Goal: Check status

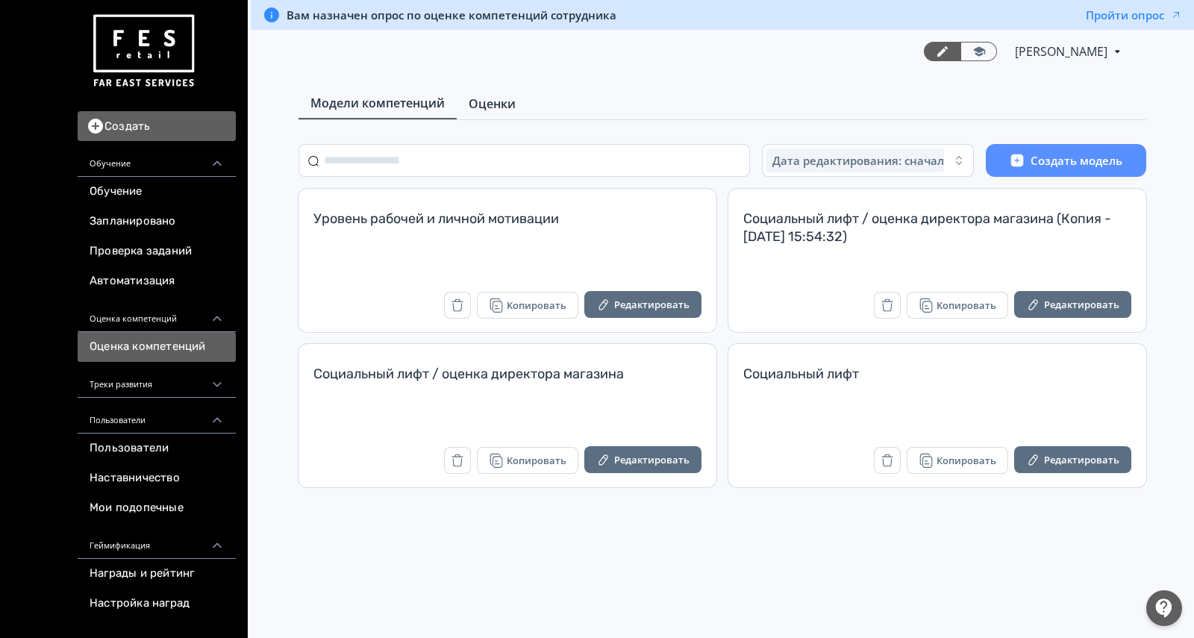
click at [480, 91] on link "Оценки" at bounding box center [492, 104] width 71 height 30
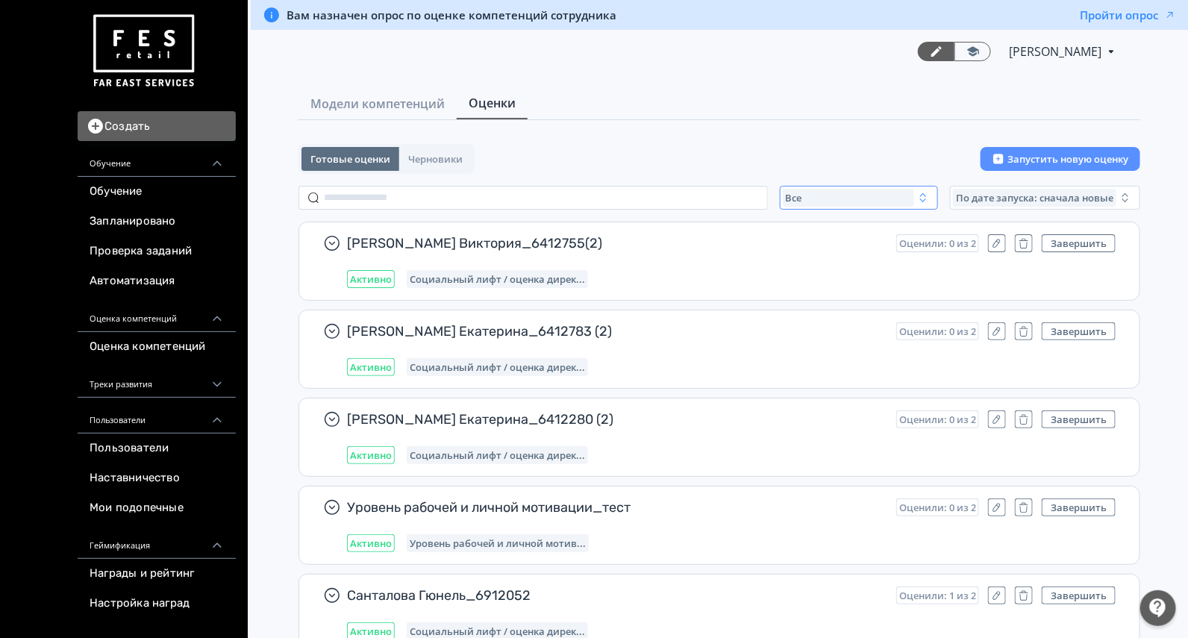
click at [816, 192] on div "Все" at bounding box center [848, 198] width 131 height 18
click at [817, 257] on span "Активные" at bounding box center [826, 258] width 54 height 15
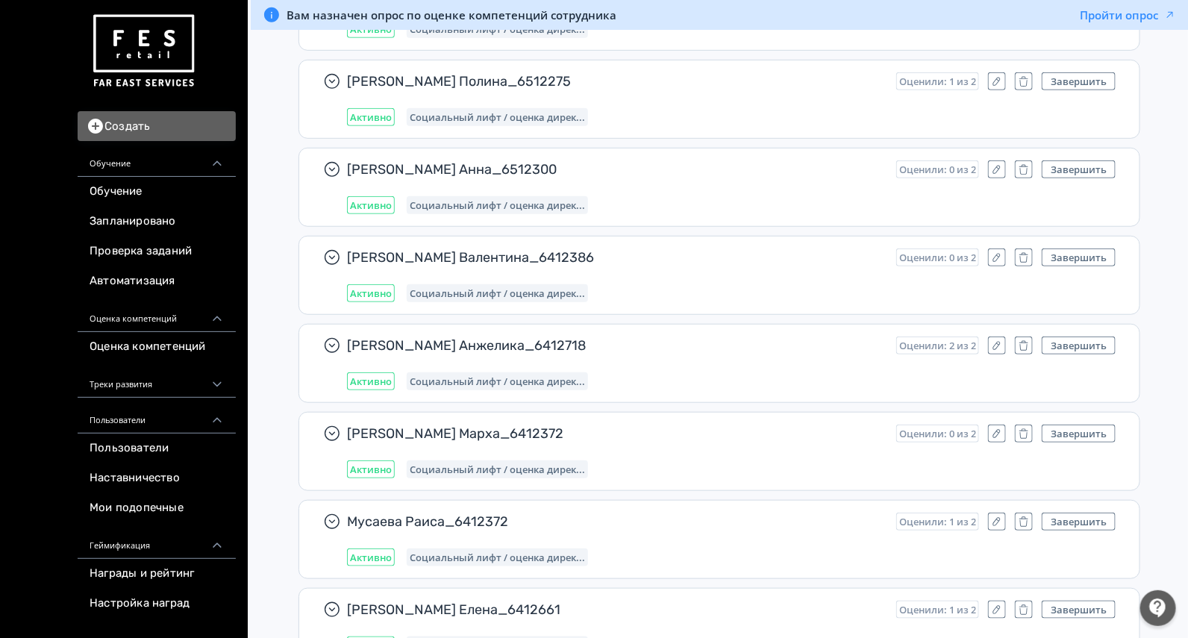
scroll to position [5889, 0]
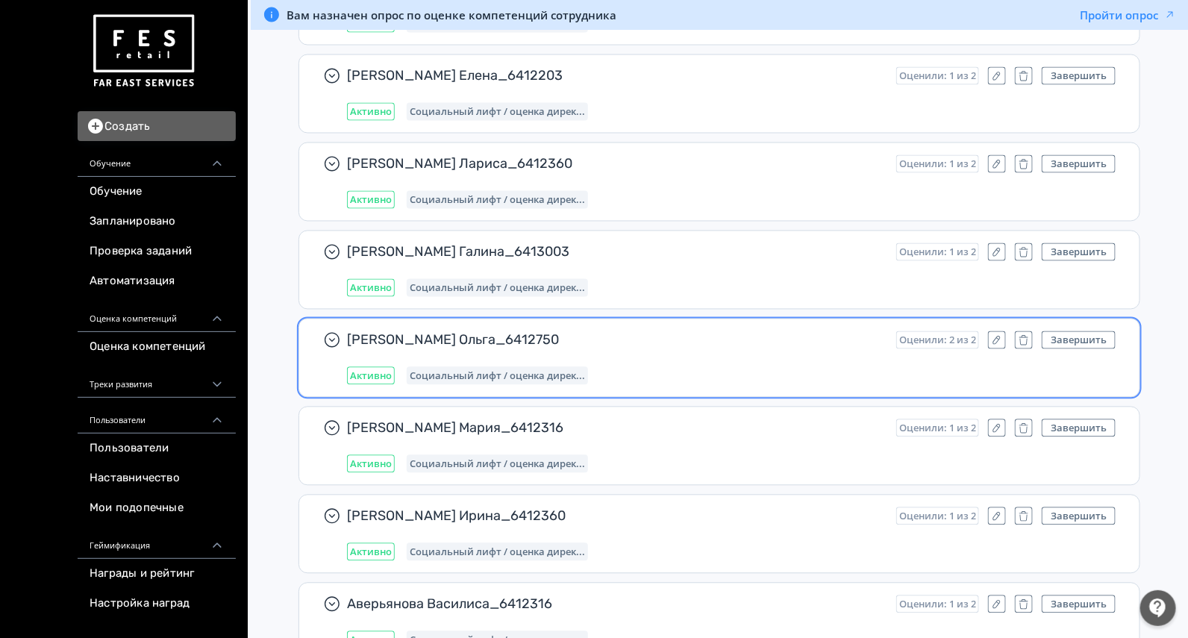
click at [683, 337] on div "[PERSON_NAME] Ольга_6412750 Оценили: 2 из 2 Завершить Активно Социальный лифт /…" at bounding box center [731, 358] width 768 height 54
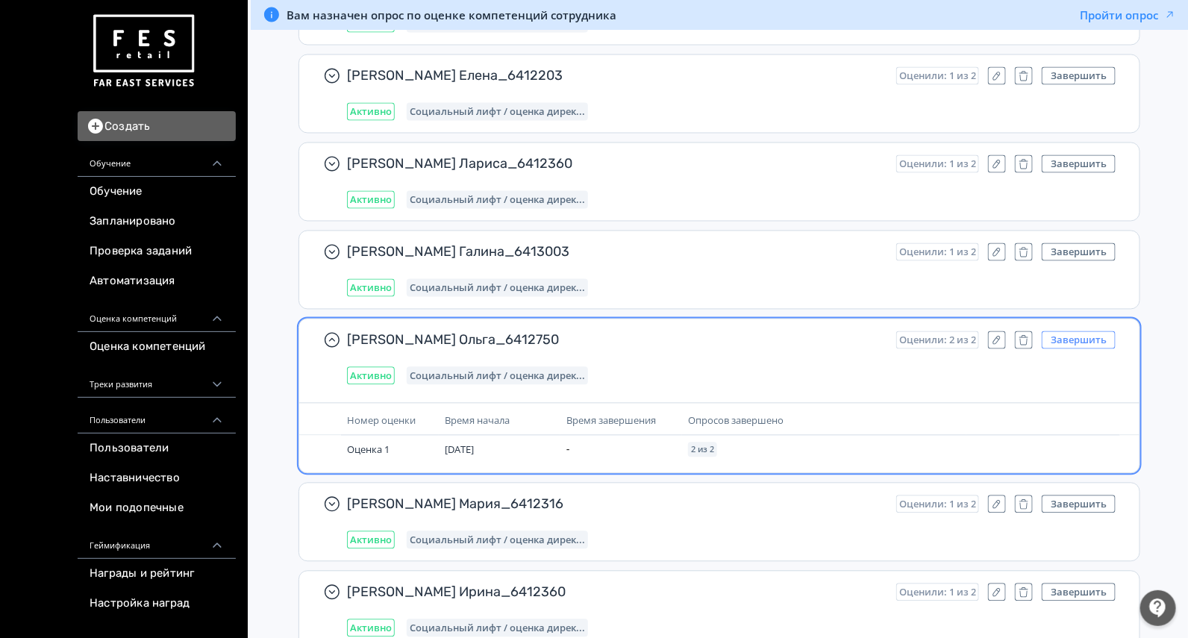
click at [1074, 331] on button "Завершить" at bounding box center [1078, 340] width 74 height 18
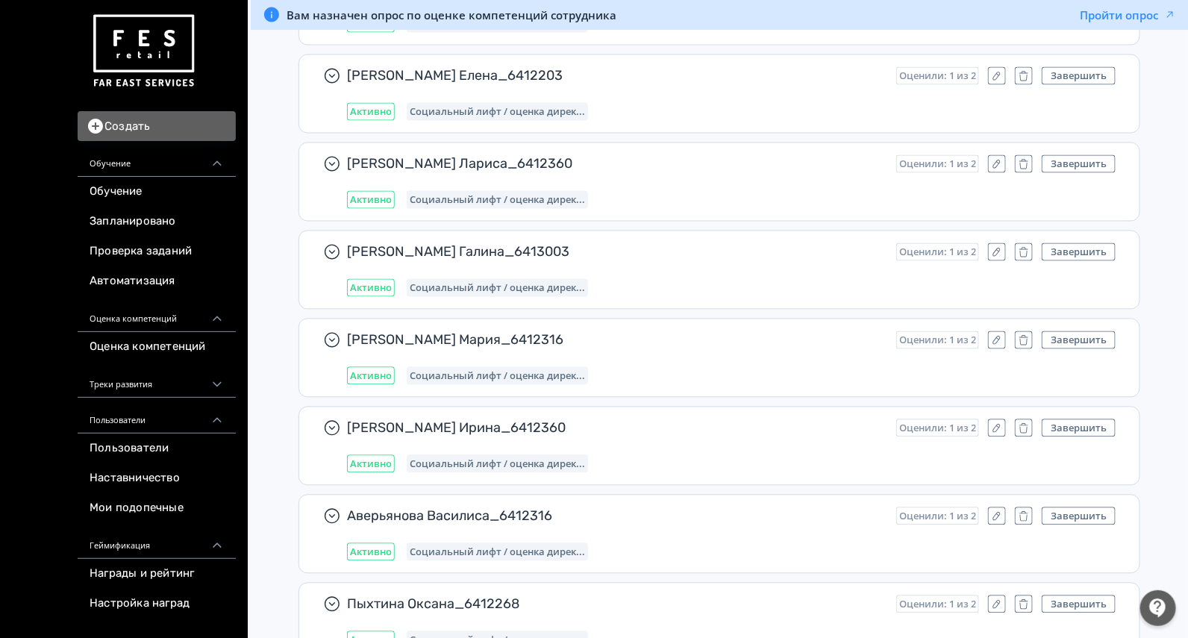
scroll to position [7381, 0]
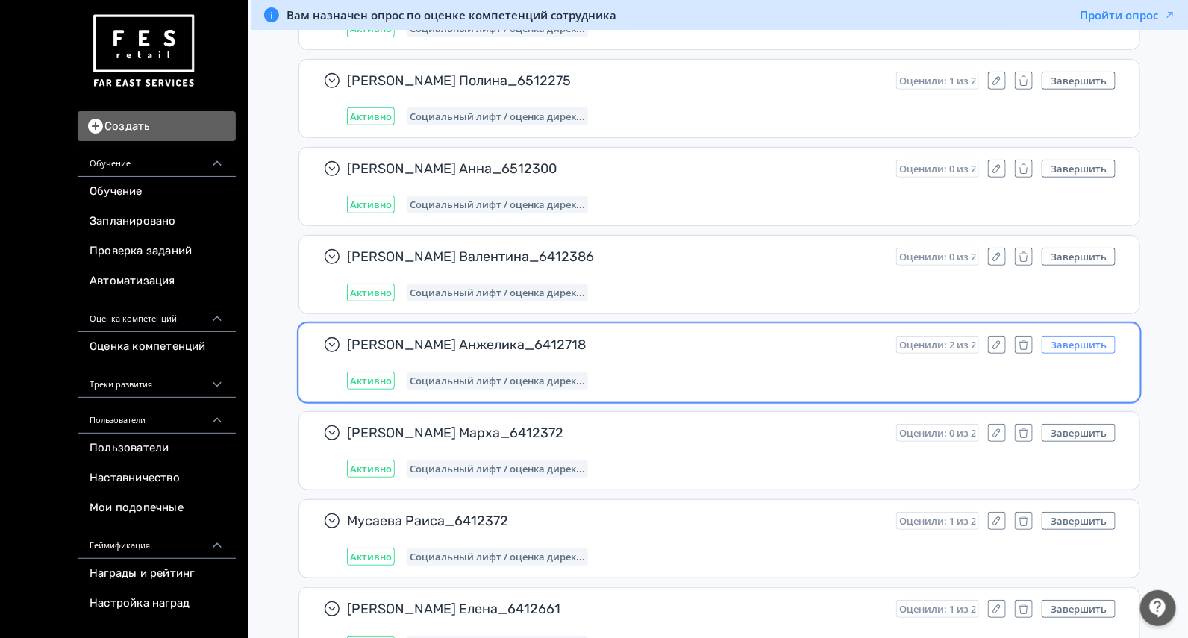
click at [1083, 336] on button "Завершить" at bounding box center [1078, 345] width 74 height 18
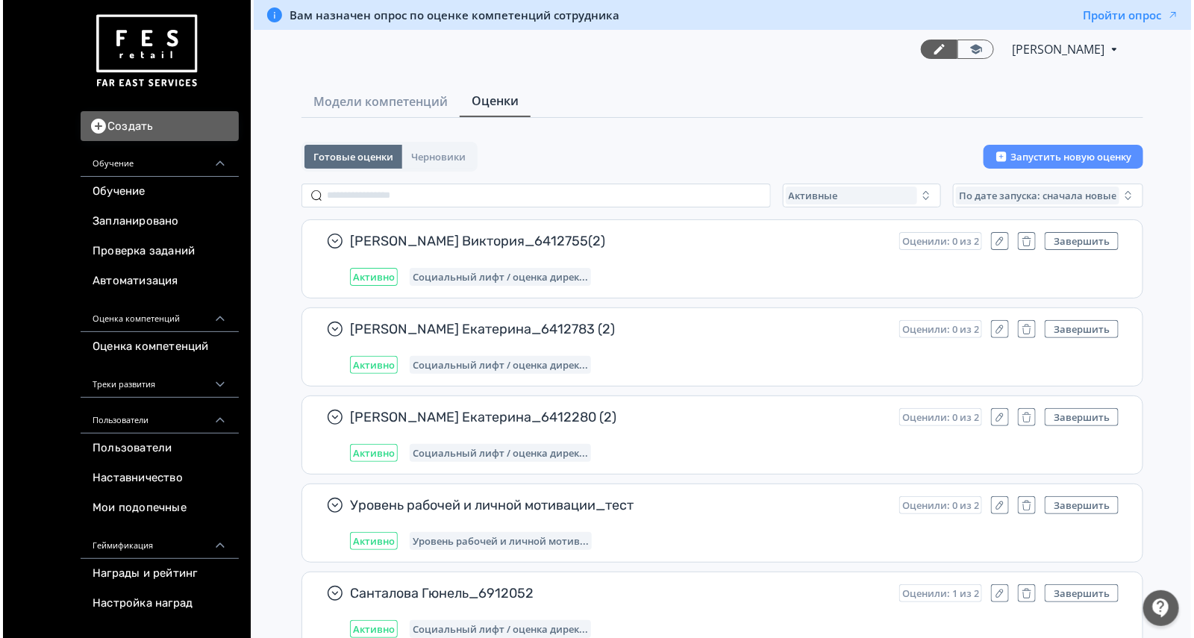
scroll to position [0, 0]
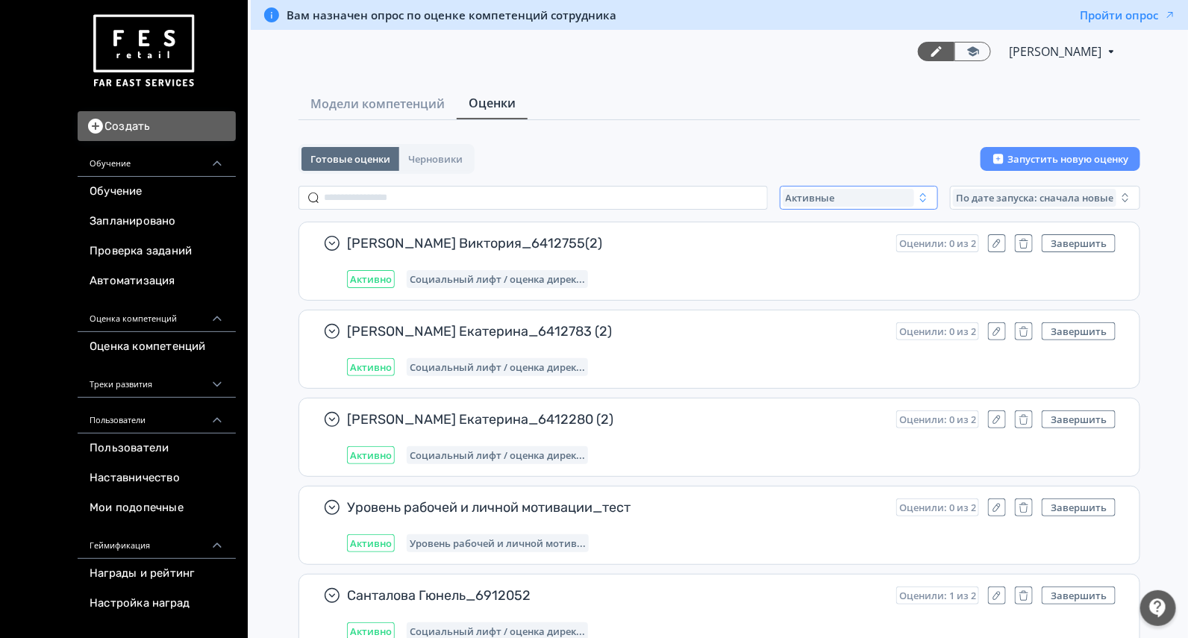
click at [853, 198] on div "Активные" at bounding box center [848, 198] width 131 height 18
click at [837, 283] on span "Завершенные" at bounding box center [838, 285] width 78 height 15
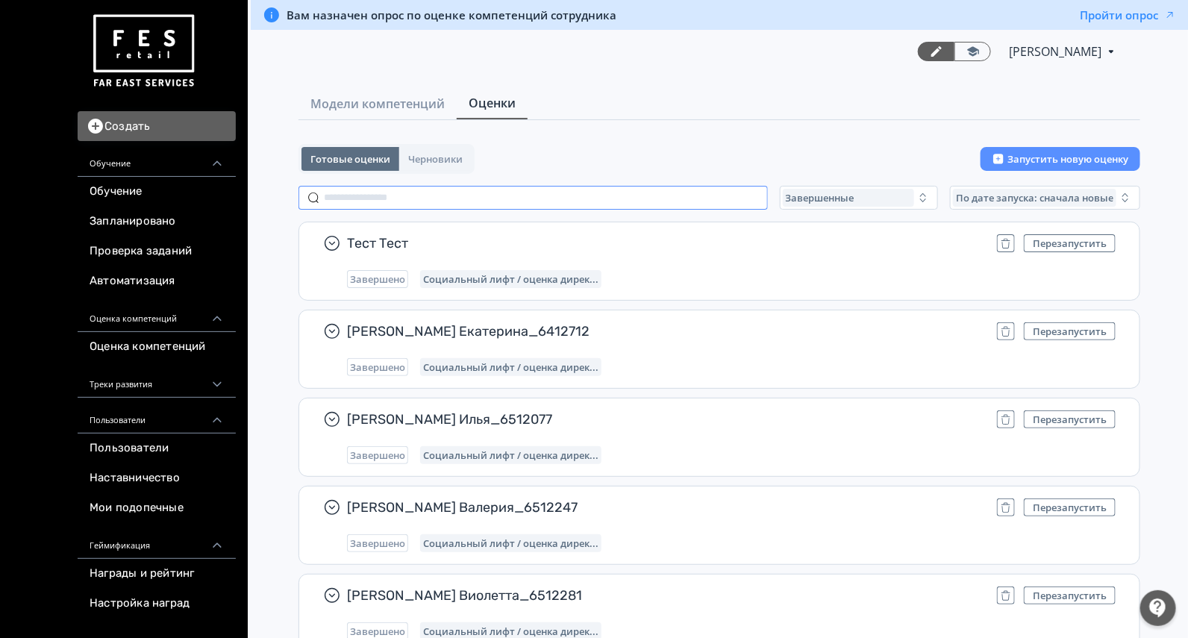
click at [451, 192] on input "text" at bounding box center [532, 198] width 469 height 24
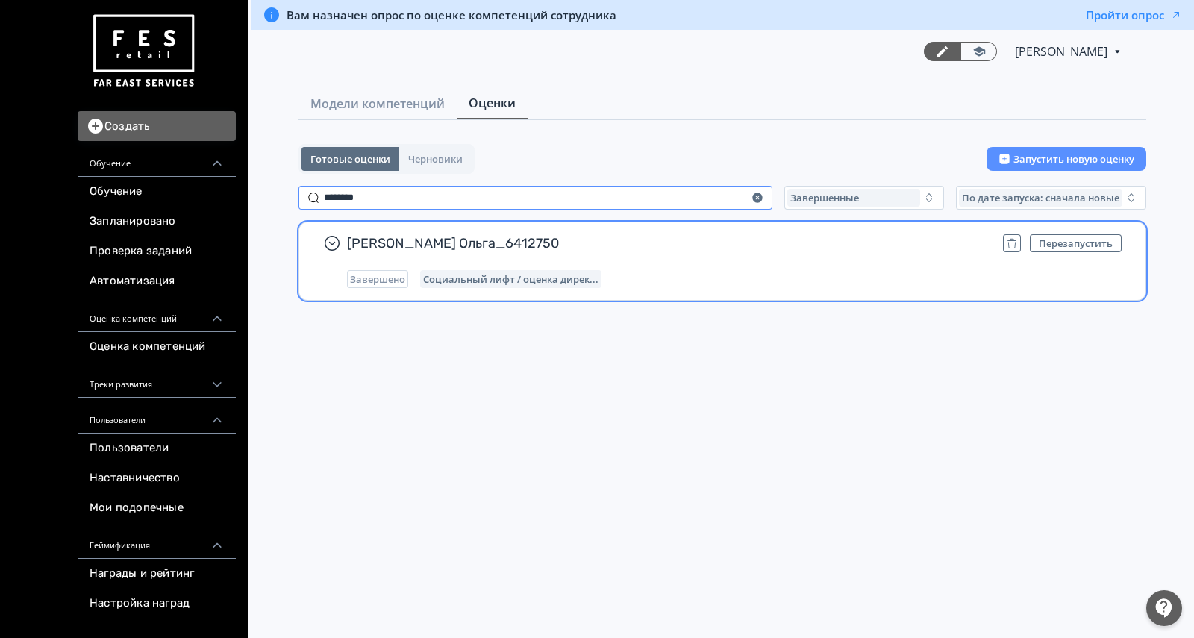
type input "********"
click at [671, 253] on div "[PERSON_NAME] Ольга_6412750 Перезапустить Завершено Социальный лифт / оценка ди…" at bounding box center [734, 261] width 774 height 54
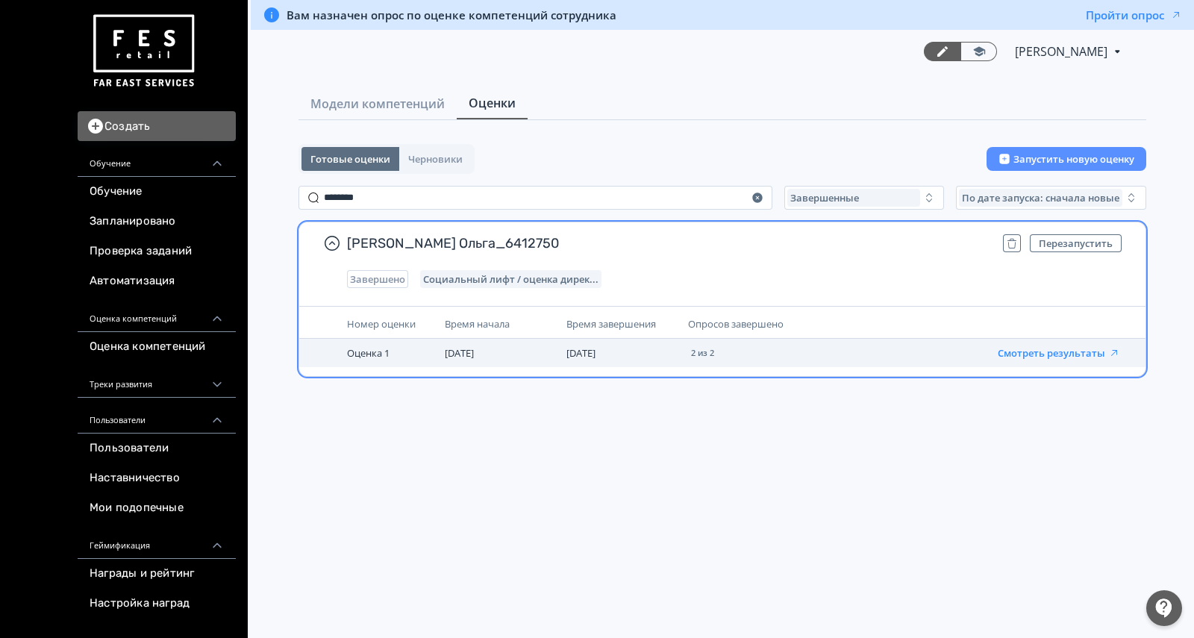
click at [1006, 351] on button "Смотреть результаты" at bounding box center [1058, 353] width 122 height 12
